Goal: Download file/media

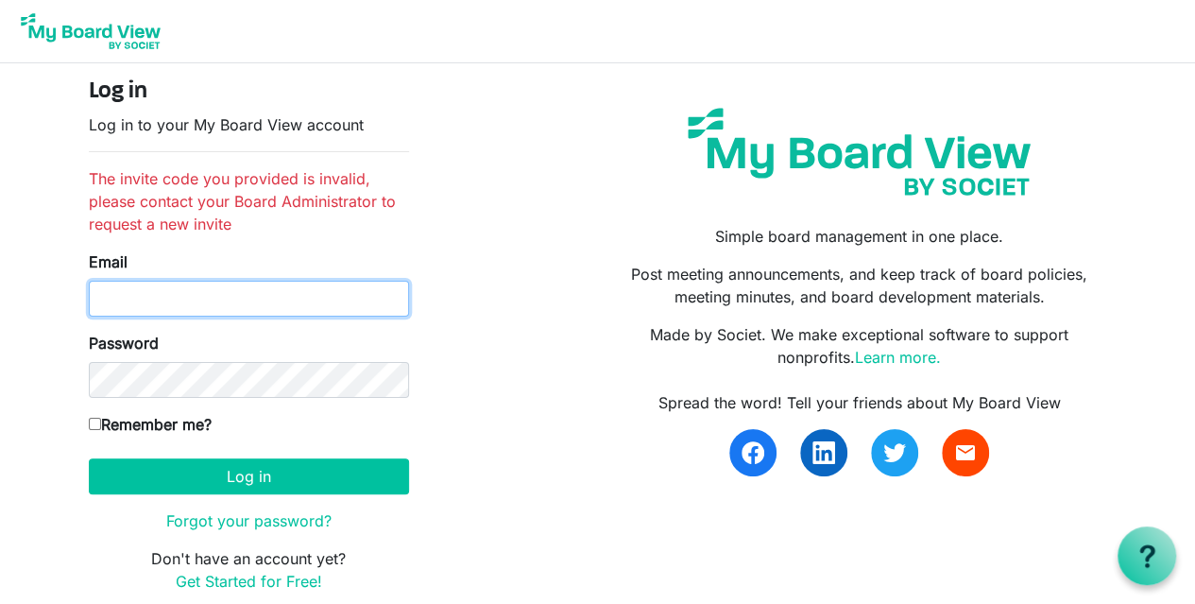
click at [359, 298] on input "Email" at bounding box center [249, 299] width 320 height 36
type input "[EMAIL_ADDRESS][DOMAIN_NAME]"
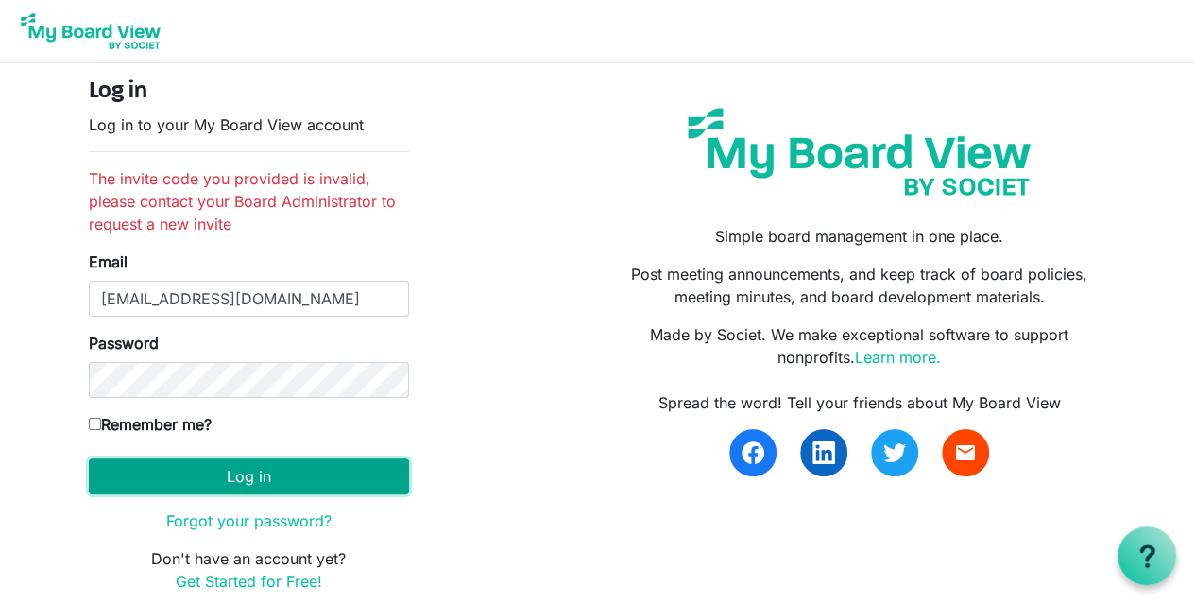
click at [307, 480] on button "Log in" at bounding box center [249, 476] width 320 height 36
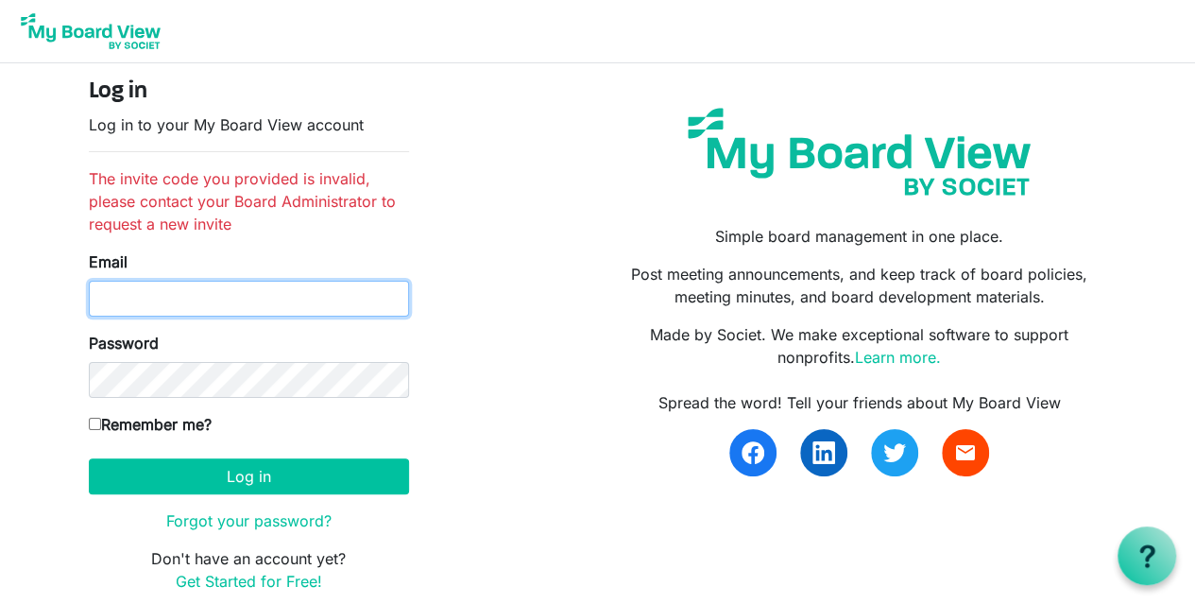
click at [124, 294] on input "Email" at bounding box center [249, 299] width 320 height 36
type input "davidgthornhill@gmail.com"
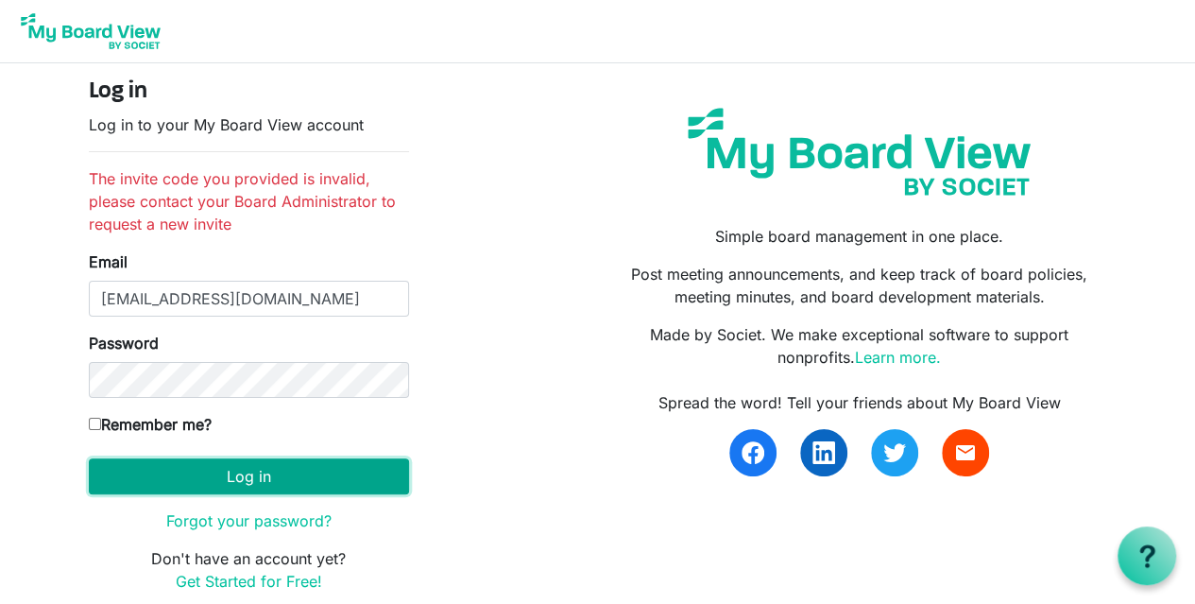
click at [185, 475] on button "Log in" at bounding box center [249, 476] width 320 height 36
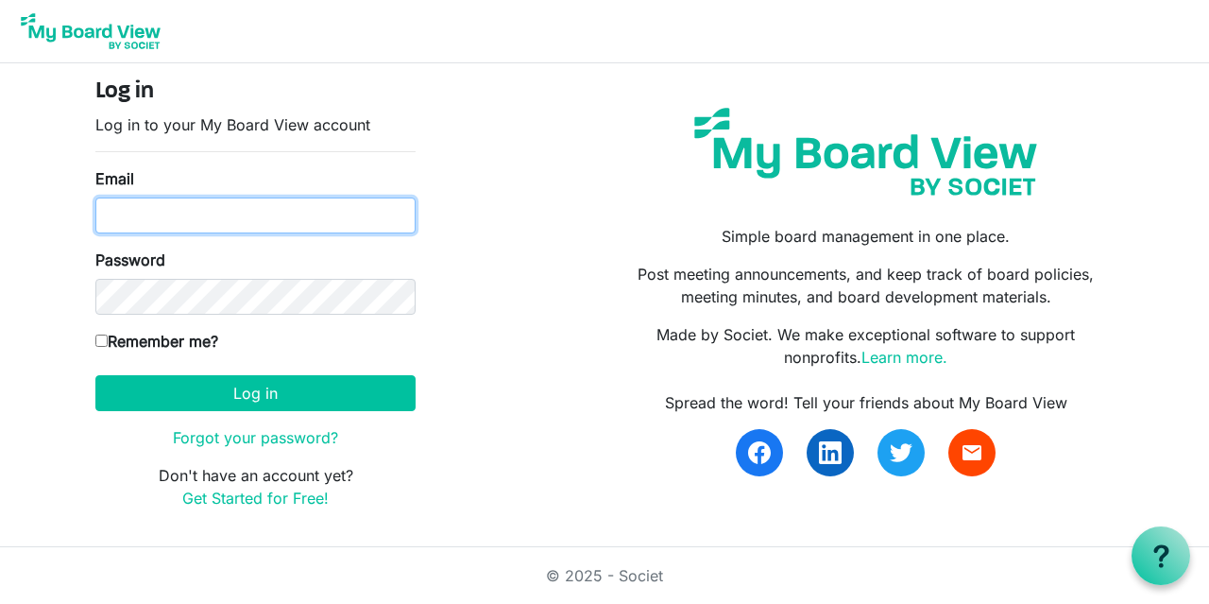
click at [221, 216] on input "Email" at bounding box center [255, 215] width 320 height 36
type input "[EMAIL_ADDRESS][DOMAIN_NAME]"
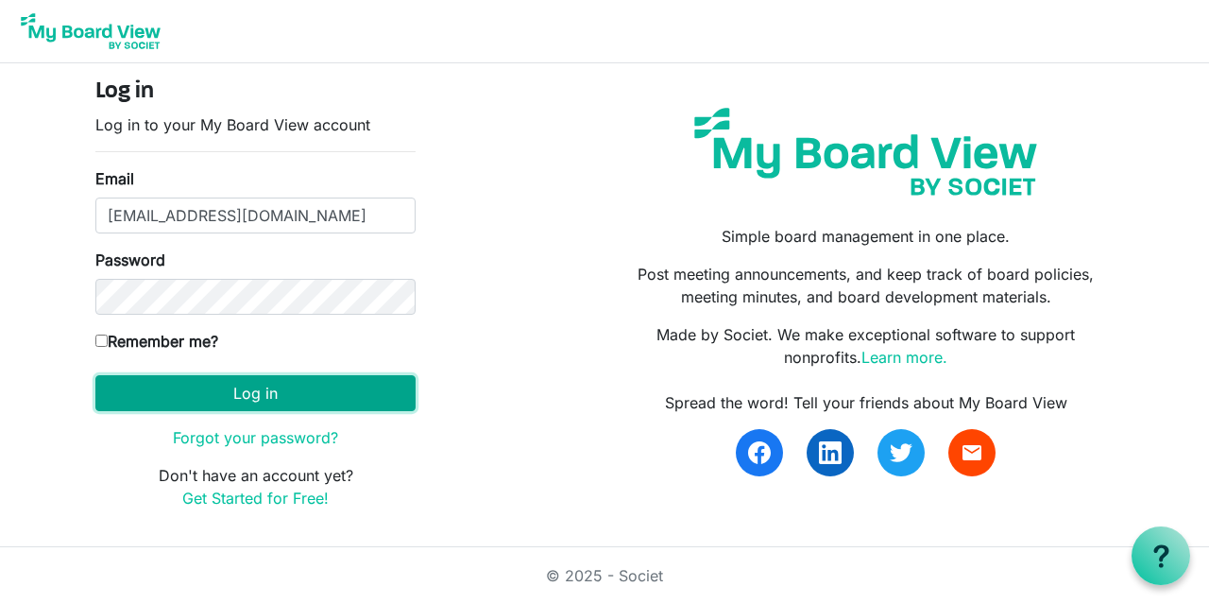
click at [218, 390] on button "Log in" at bounding box center [255, 393] width 320 height 36
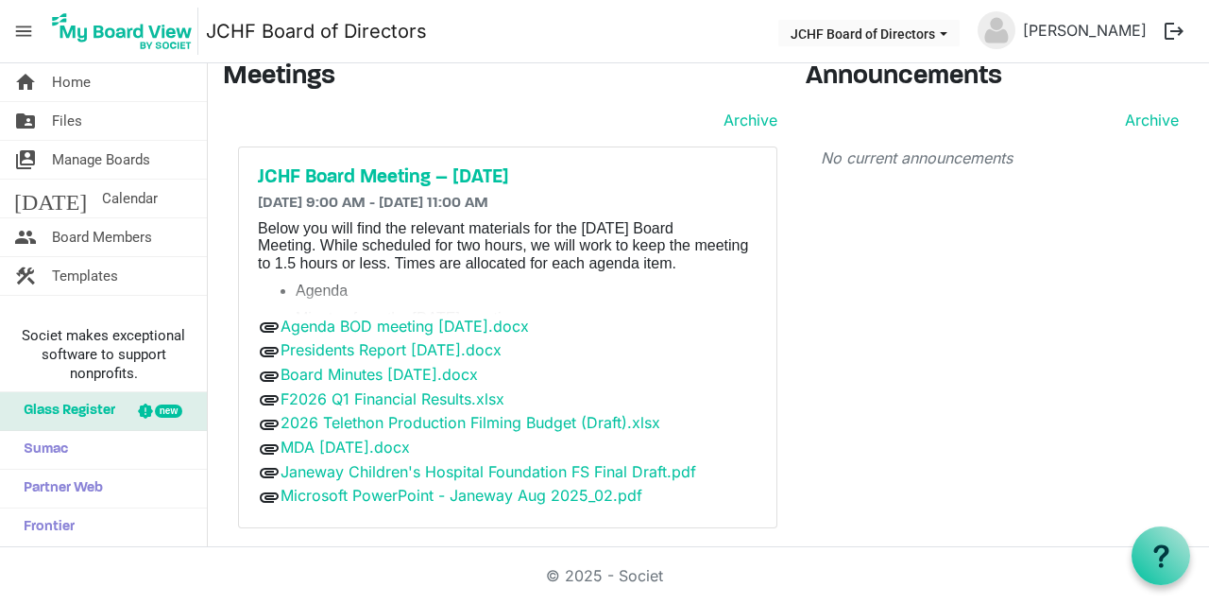
scroll to position [22, 0]
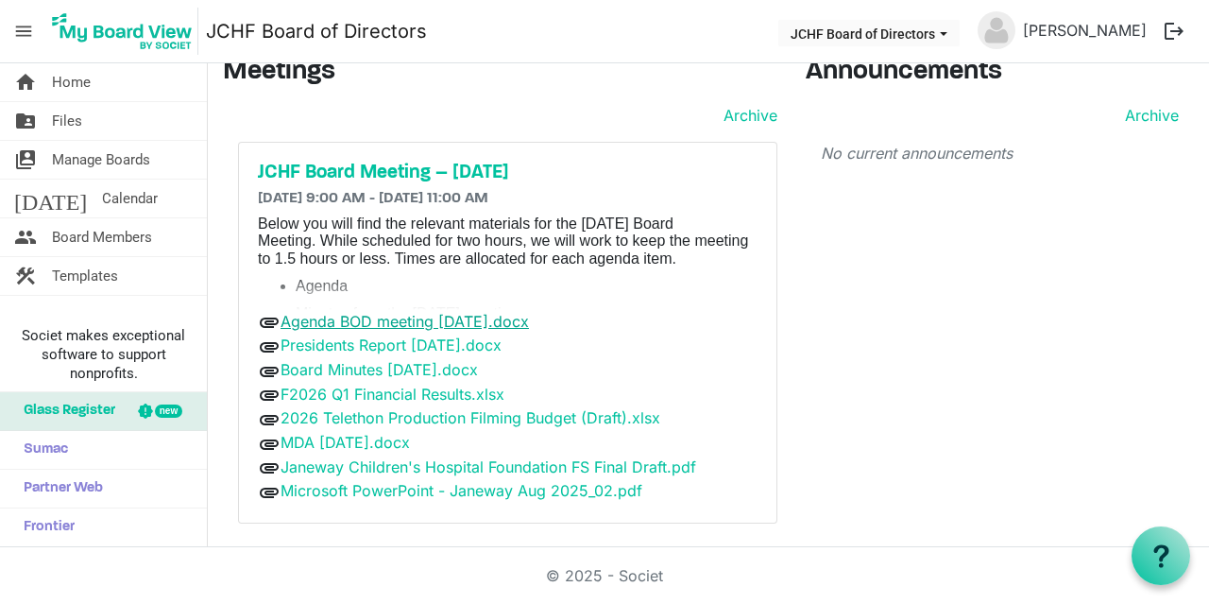
click at [408, 315] on link "Agenda BOD meeting [DATE].docx" at bounding box center [405, 321] width 248 height 19
click at [420, 339] on link "Presidents Report [DATE].docx" at bounding box center [391, 344] width 221 height 19
click at [329, 317] on link "Agenda BOD meeting [DATE].docx" at bounding box center [405, 321] width 248 height 19
click at [348, 410] on link "2026 Telethon Production Filming Budget (Draft).xlsx" at bounding box center [471, 417] width 380 height 19
click at [419, 457] on link "Janeway Children's Hospital Foundation FS Final Draft.pdf" at bounding box center [489, 466] width 416 height 19
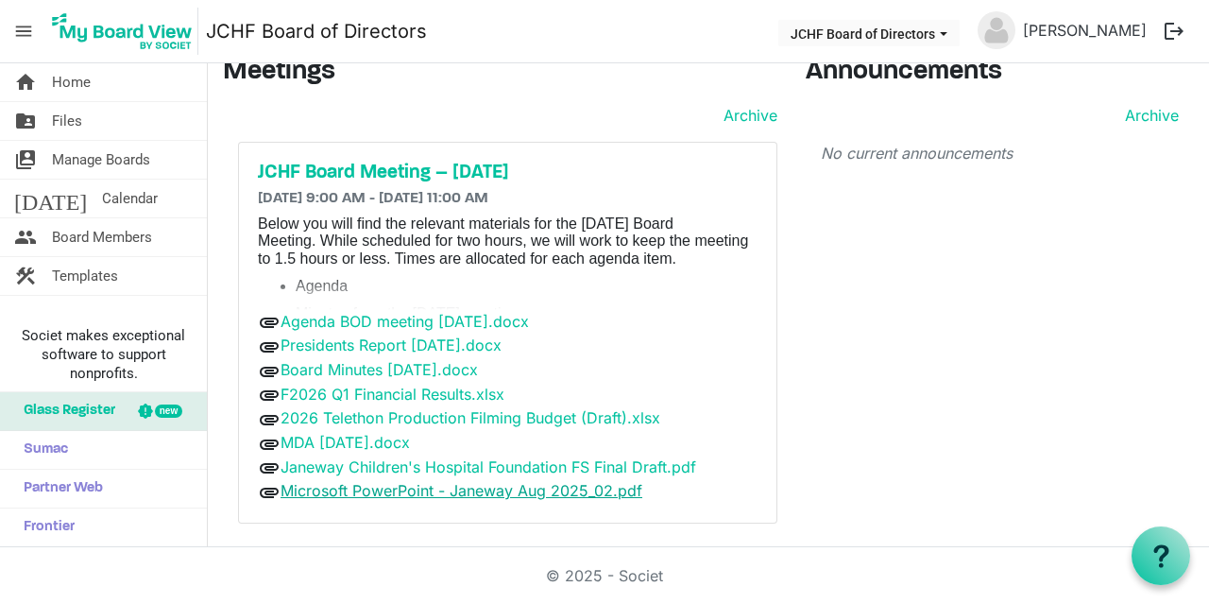
click at [433, 481] on link "Microsoft PowerPoint - Janeway Aug 2025_02.pdf" at bounding box center [462, 490] width 362 height 19
click at [70, 83] on span "Home" at bounding box center [71, 82] width 39 height 38
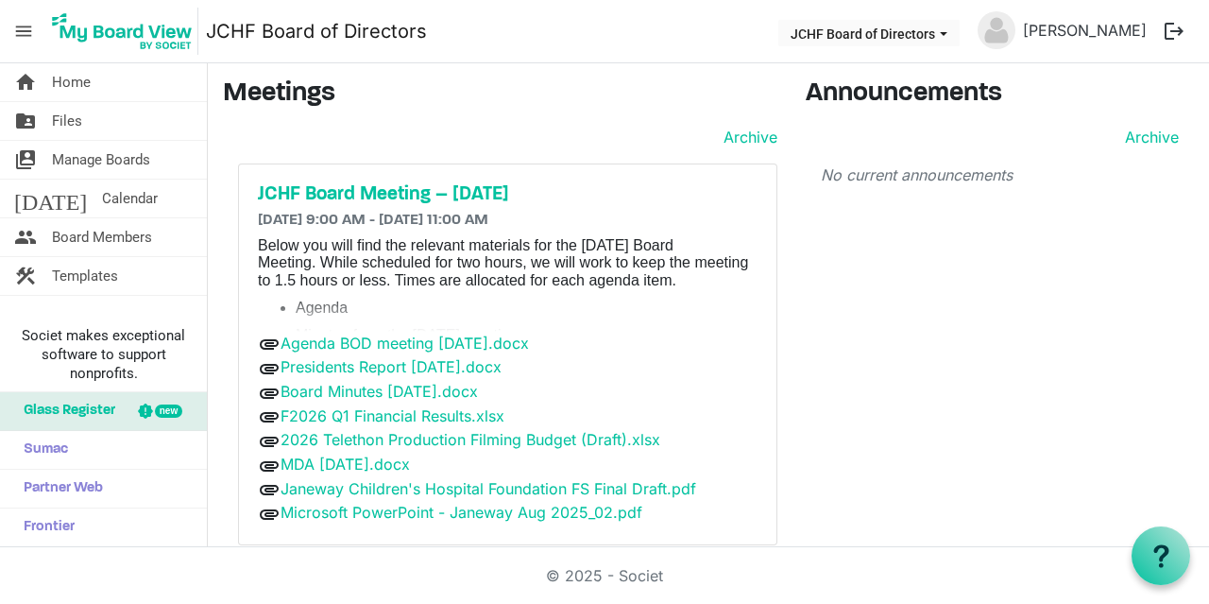
click at [306, 307] on li "Agenda" at bounding box center [527, 307] width 462 height 17
click at [392, 280] on p "Below you will find the relevant materials for the [DATE] Board Meeting. While …" at bounding box center [508, 263] width 500 height 52
click at [376, 188] on h5 "JCHF Board Meeting – [DATE]" at bounding box center [508, 194] width 500 height 23
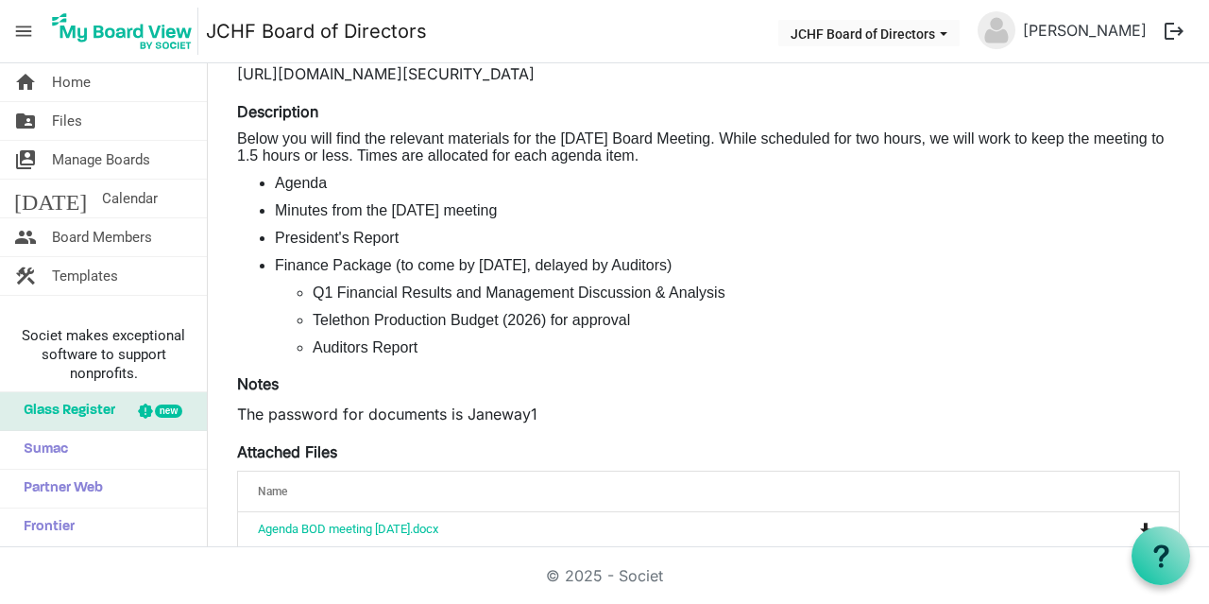
scroll to position [189, 0]
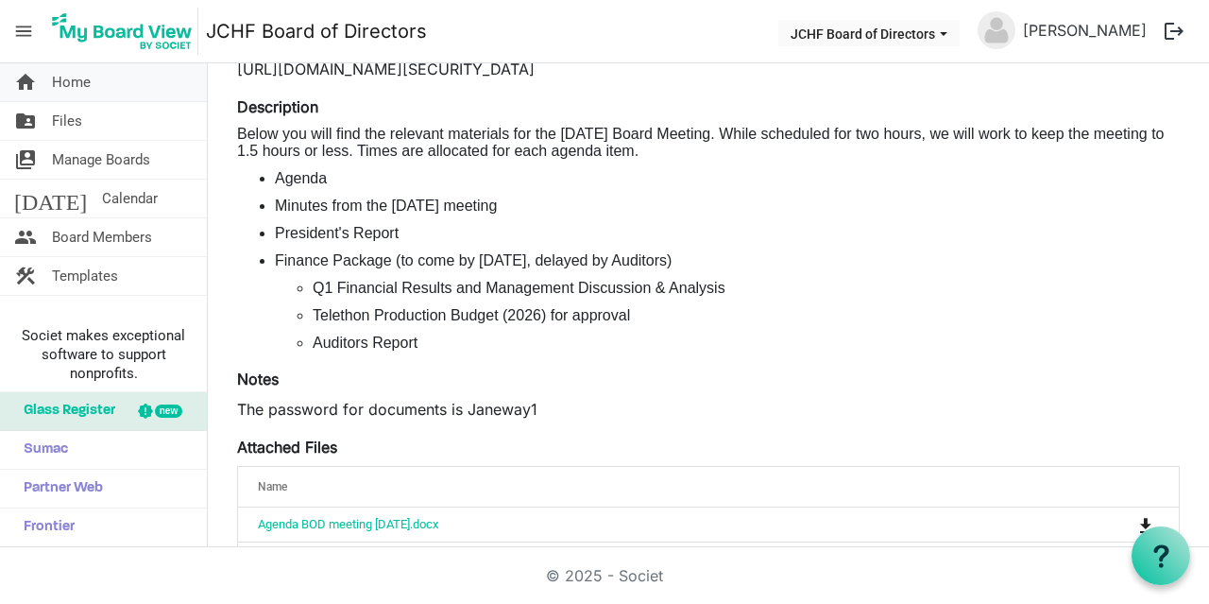
click at [62, 90] on span "Home" at bounding box center [71, 82] width 39 height 38
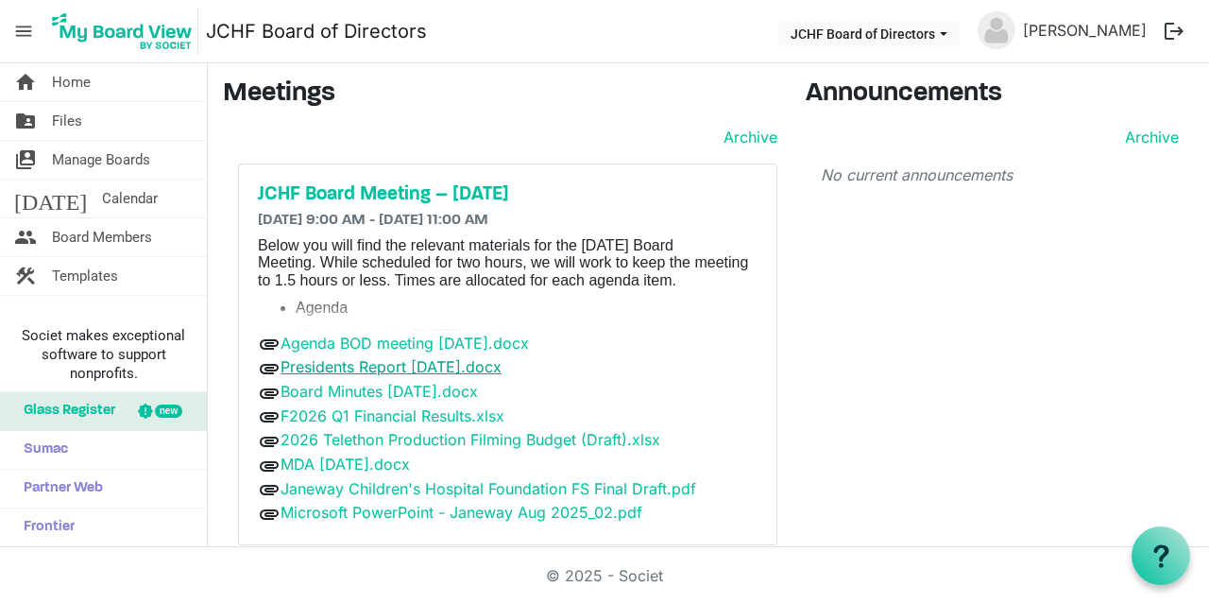
click at [425, 366] on link "Presidents Report [DATE].docx" at bounding box center [391, 366] width 221 height 19
